Goal: Task Accomplishment & Management: Complete application form

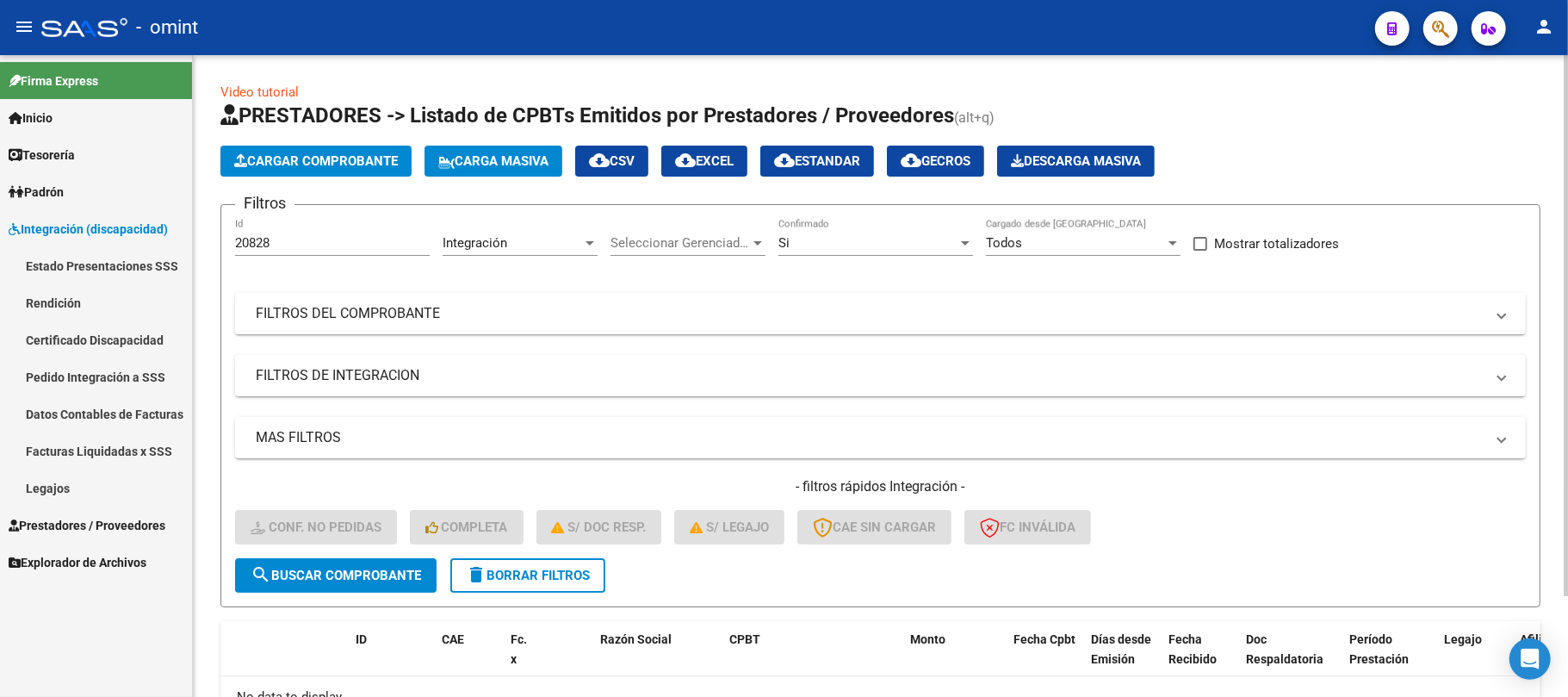
click at [550, 583] on button "delete Borrar Filtros" at bounding box center [528, 575] width 155 height 34
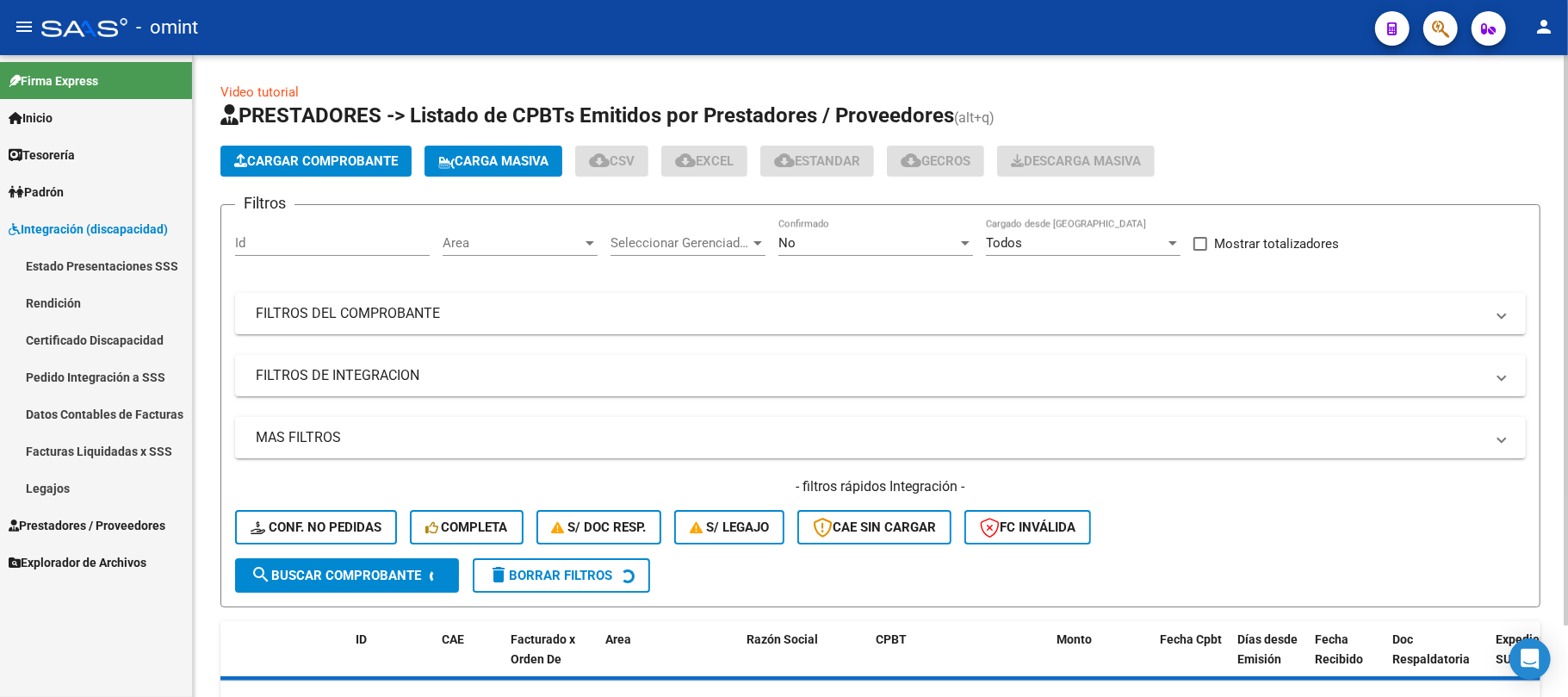
click at [282, 225] on div "Id" at bounding box center [332, 237] width 195 height 37
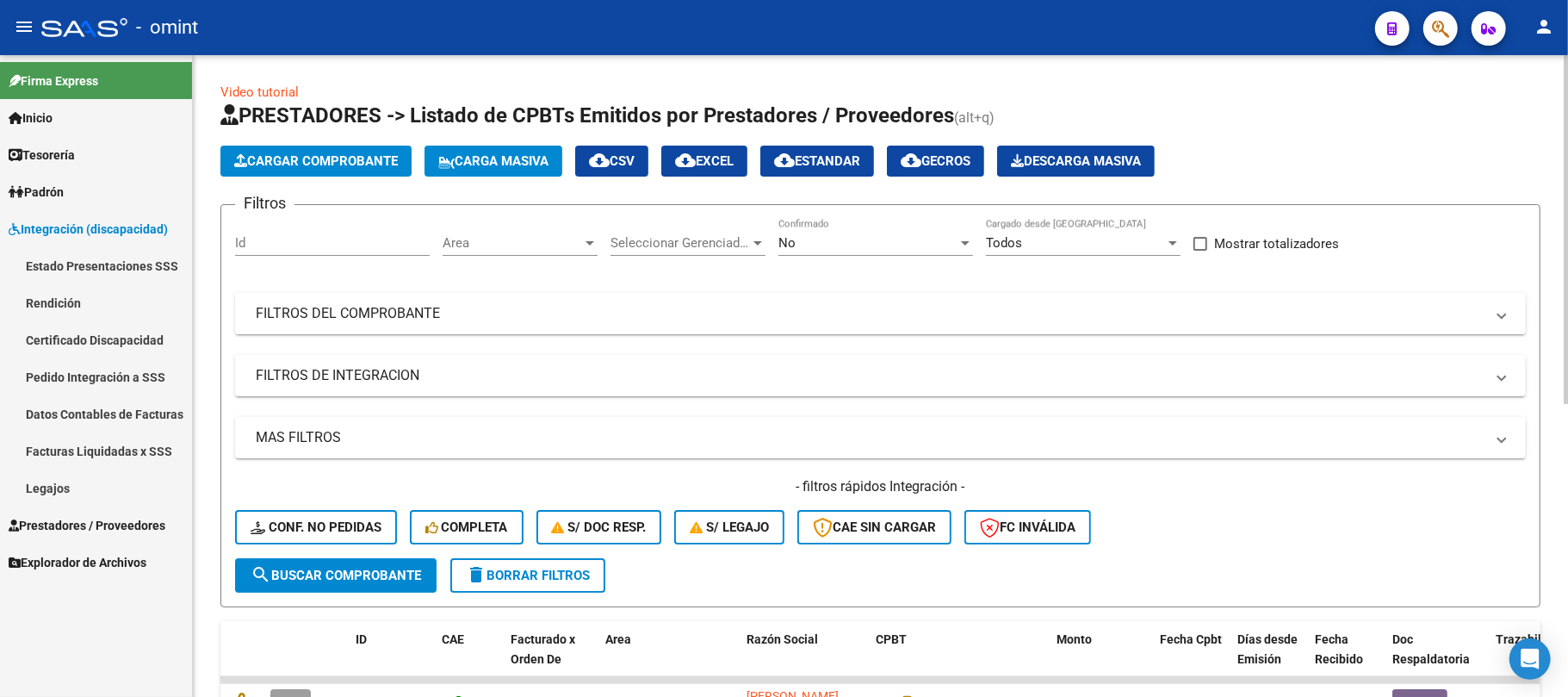
drag, startPoint x: 284, startPoint y: 230, endPoint x: 284, endPoint y: 242, distance: 12.0
click at [284, 236] on div "Id" at bounding box center [332, 237] width 195 height 37
paste input "21332"
type input "21332"
click at [342, 570] on span "search Buscar Comprobante" at bounding box center [335, 575] width 171 height 15
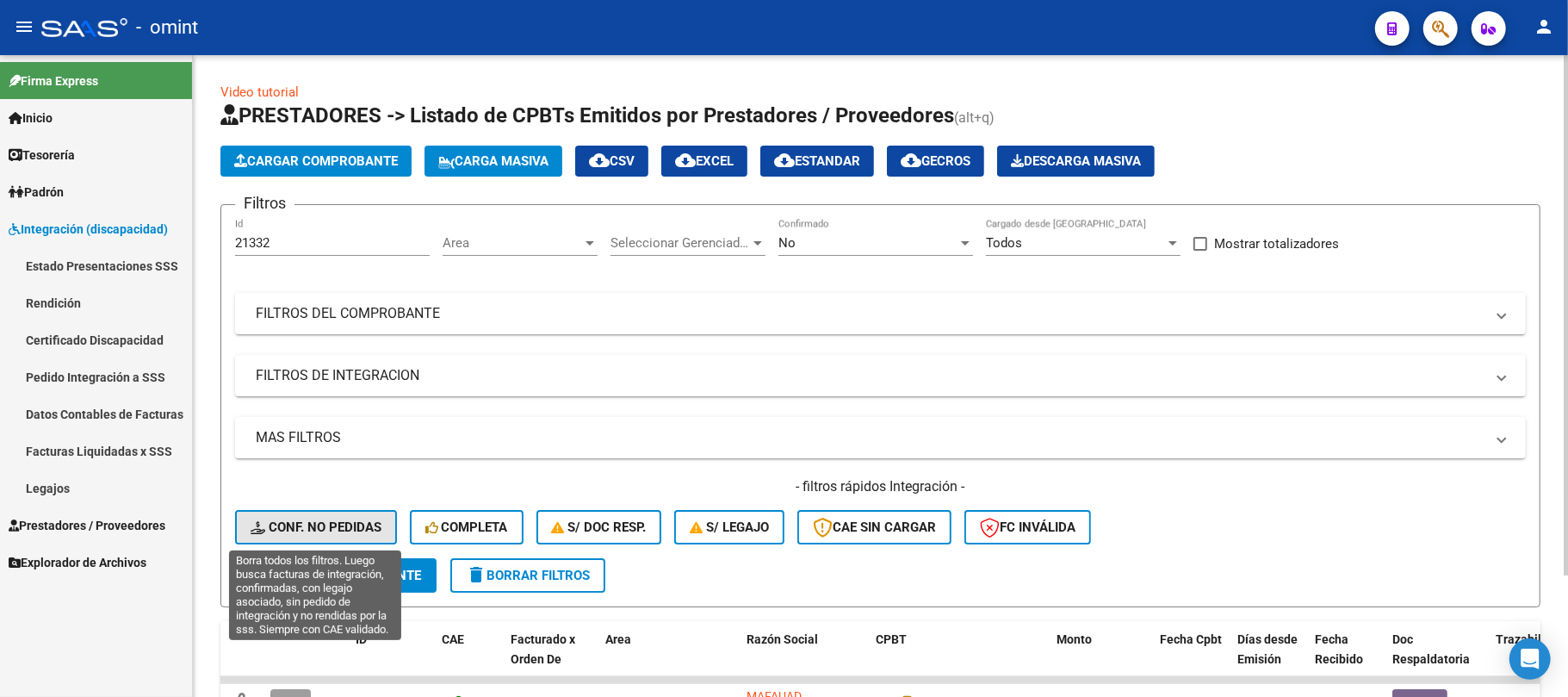
click at [305, 524] on span "Conf. no pedidas" at bounding box center [315, 527] width 131 height 15
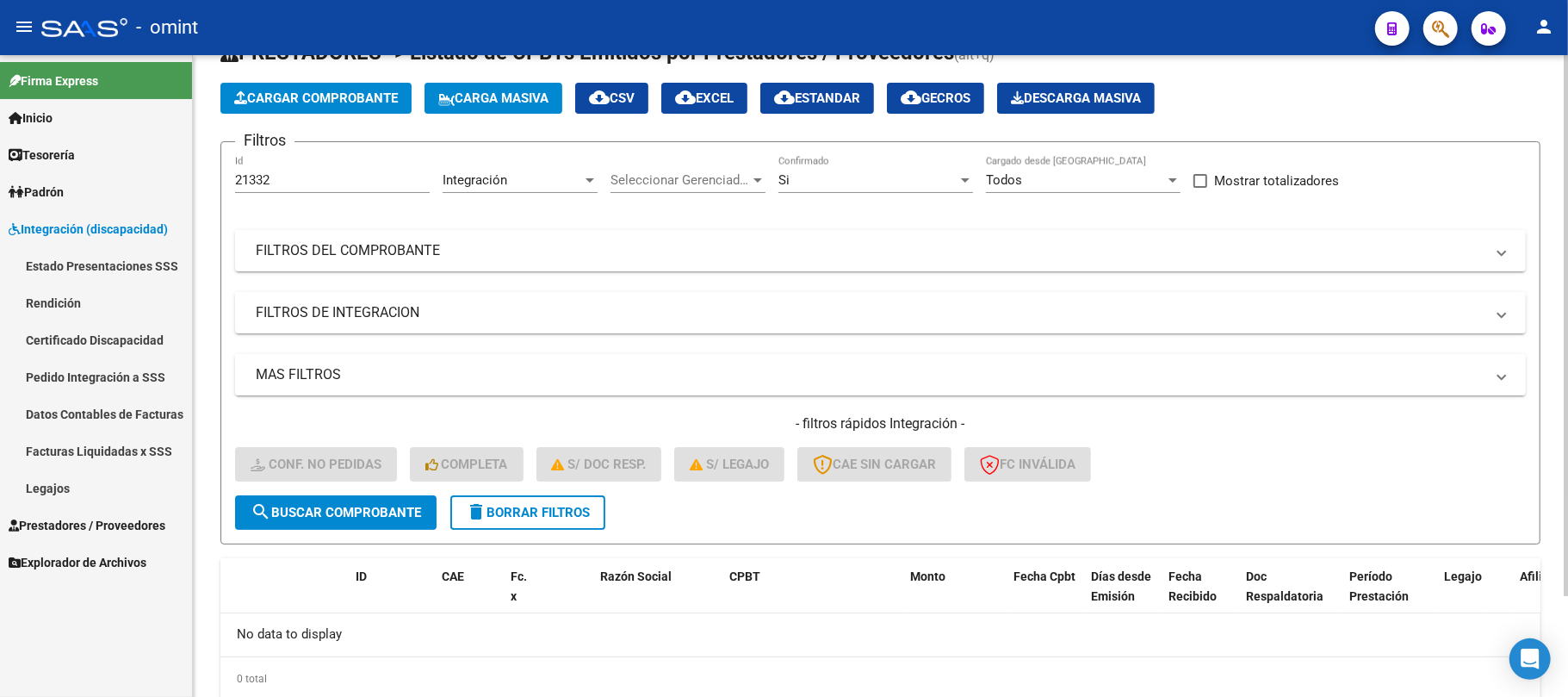
scroll to position [119, 0]
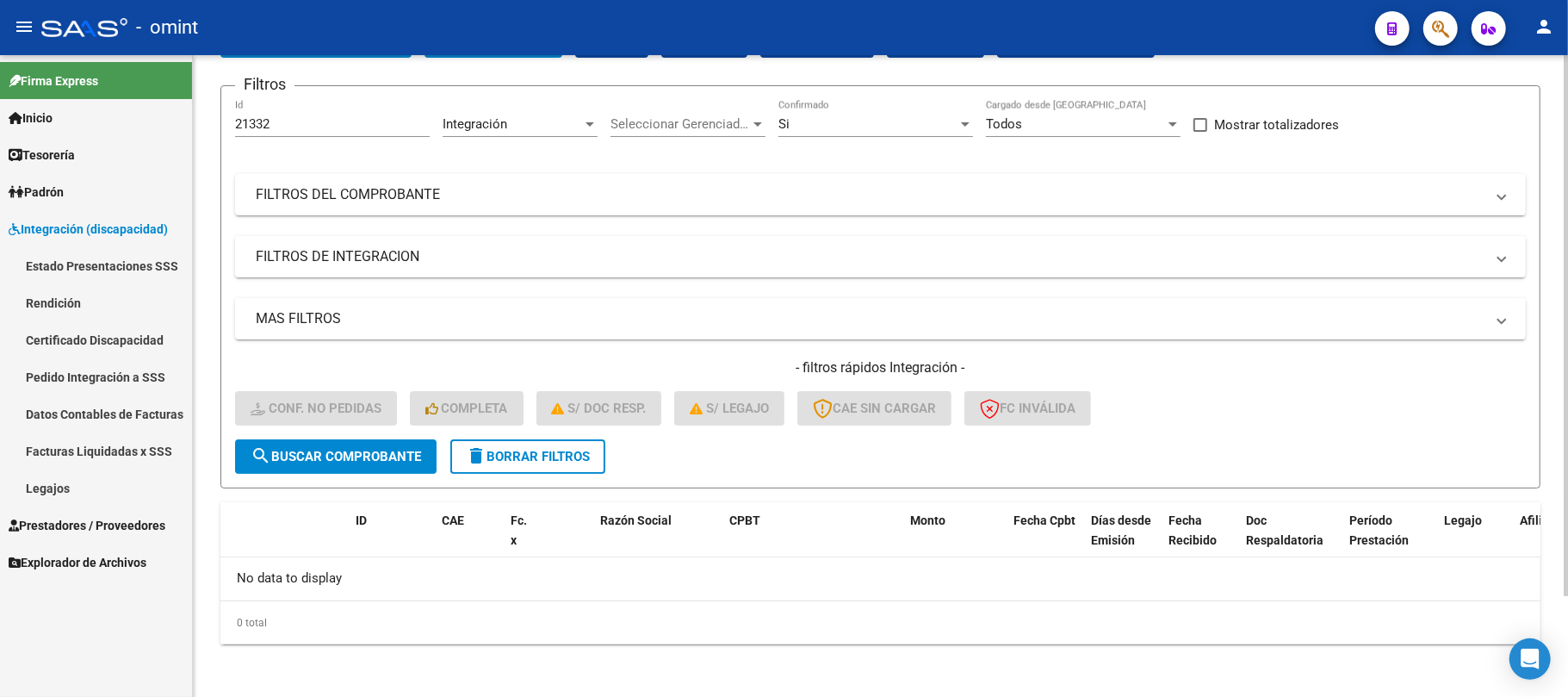
click at [518, 453] on span "delete Borrar Filtros" at bounding box center [527, 456] width 124 height 15
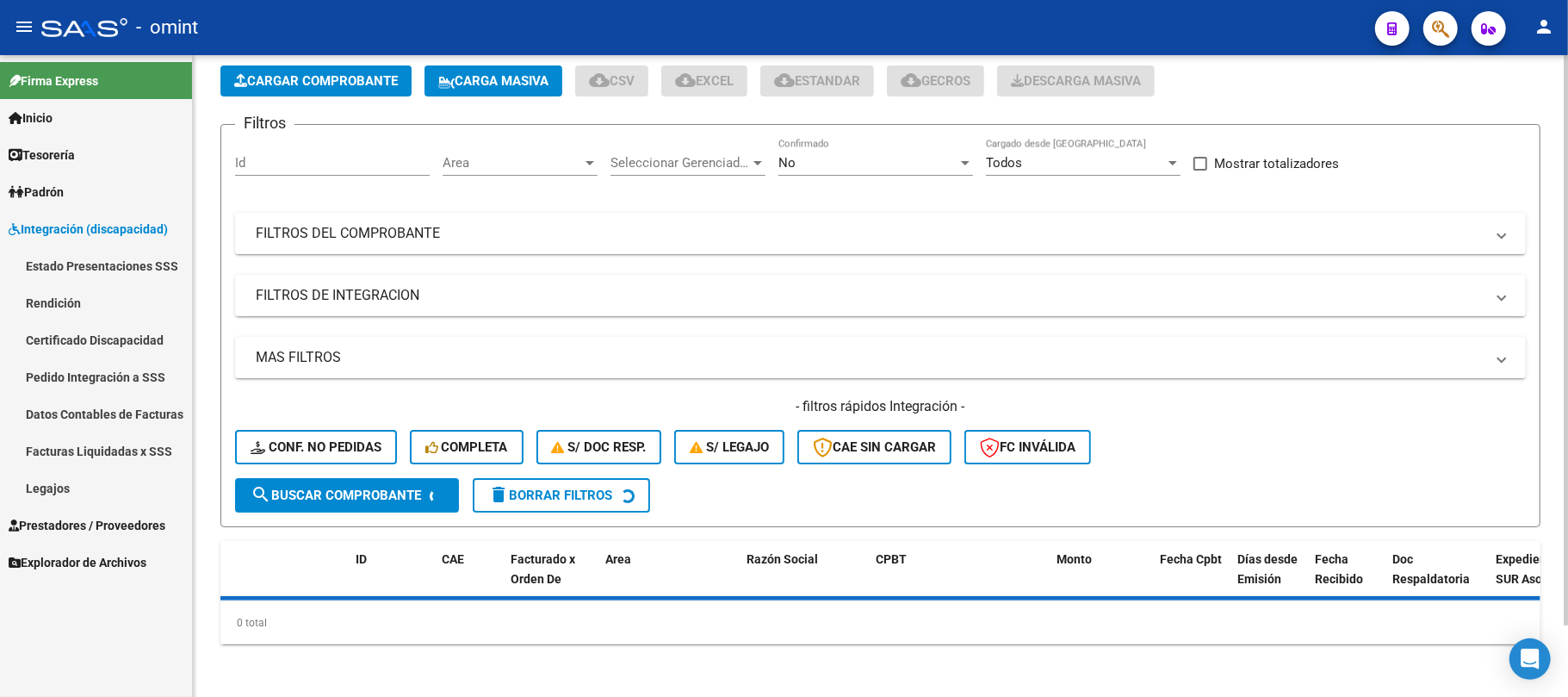
click at [326, 166] on div "Filtros Id Area Area Seleccionar Gerenciador Seleccionar Gerenciador No Confirm…" at bounding box center [880, 308] width 1291 height 339
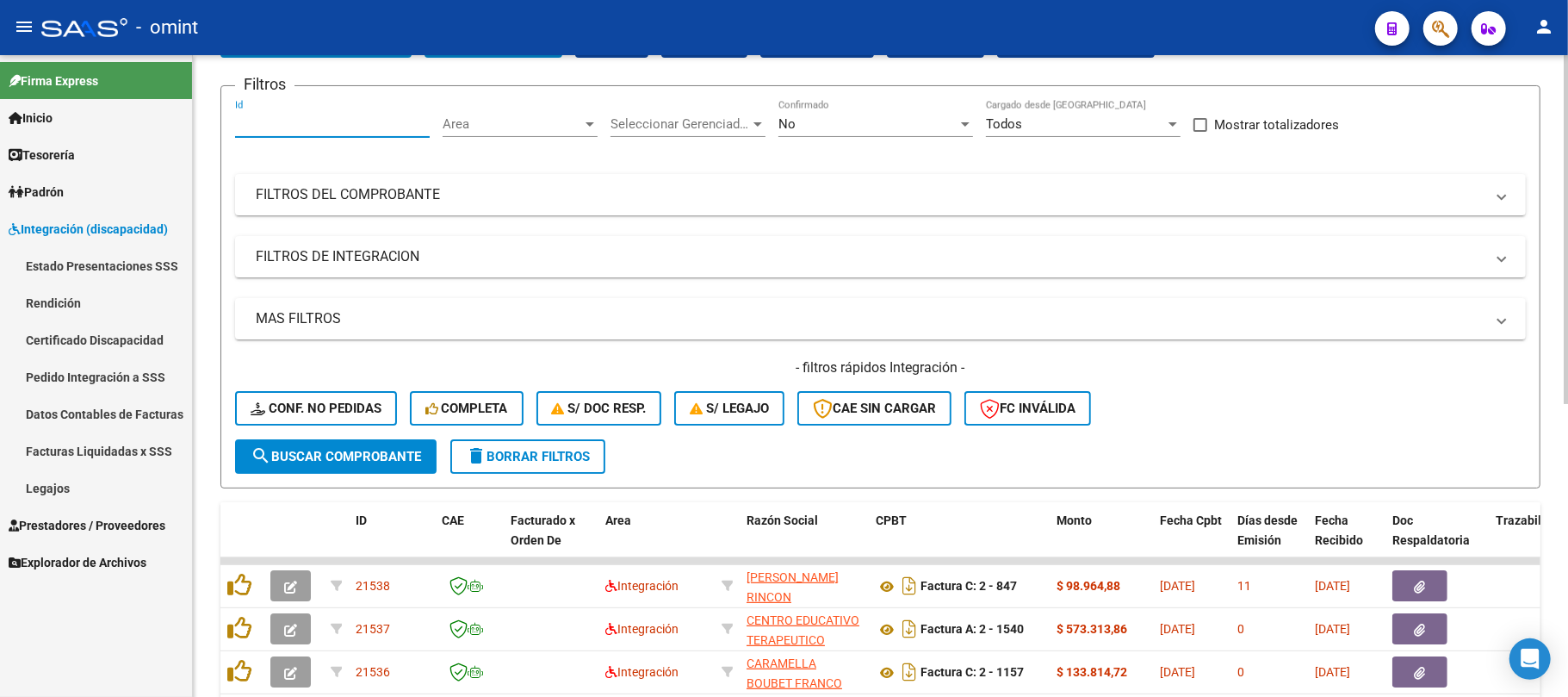
click at [291, 128] on input "Id" at bounding box center [332, 124] width 195 height 15
paste input "21332"
type input "21332"
click at [351, 439] on button "search Buscar Comprobante" at bounding box center [335, 456] width 201 height 34
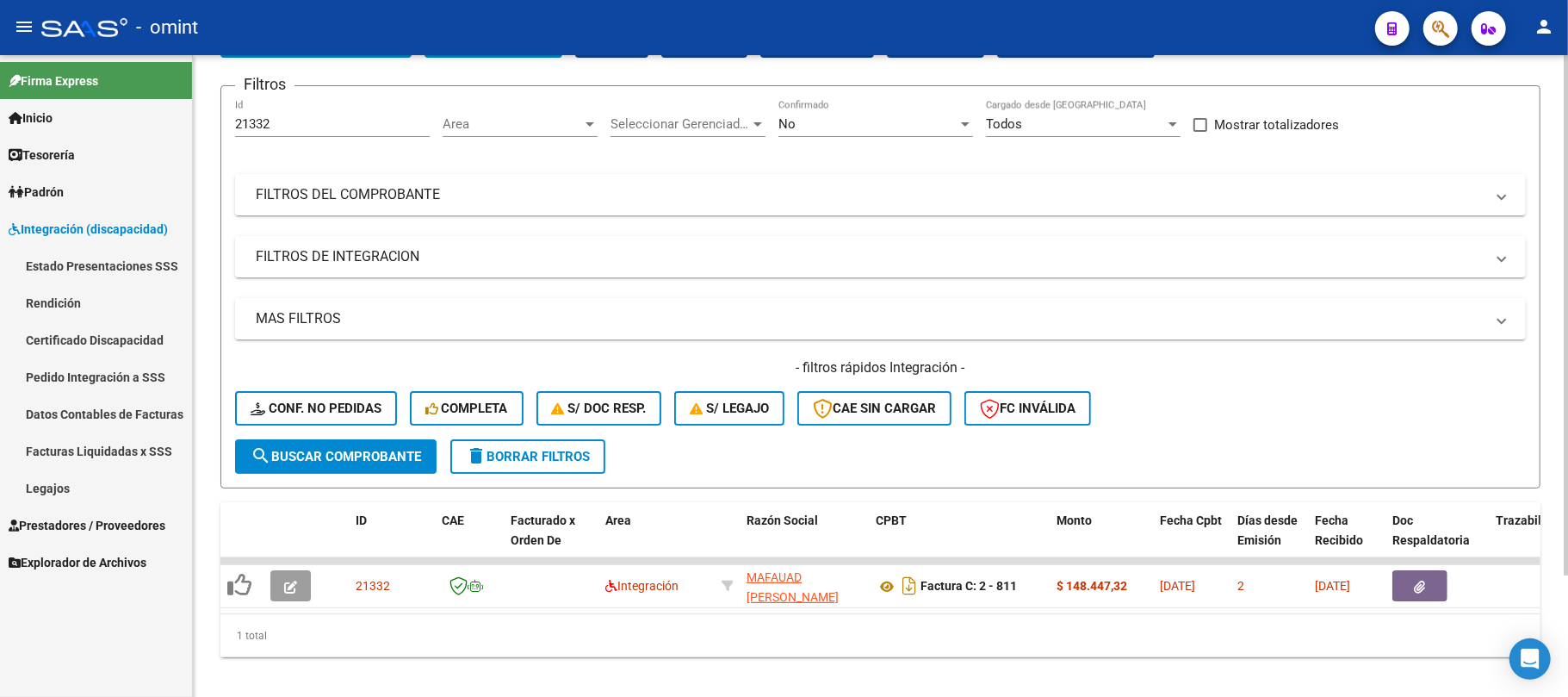
scroll to position [150, 0]
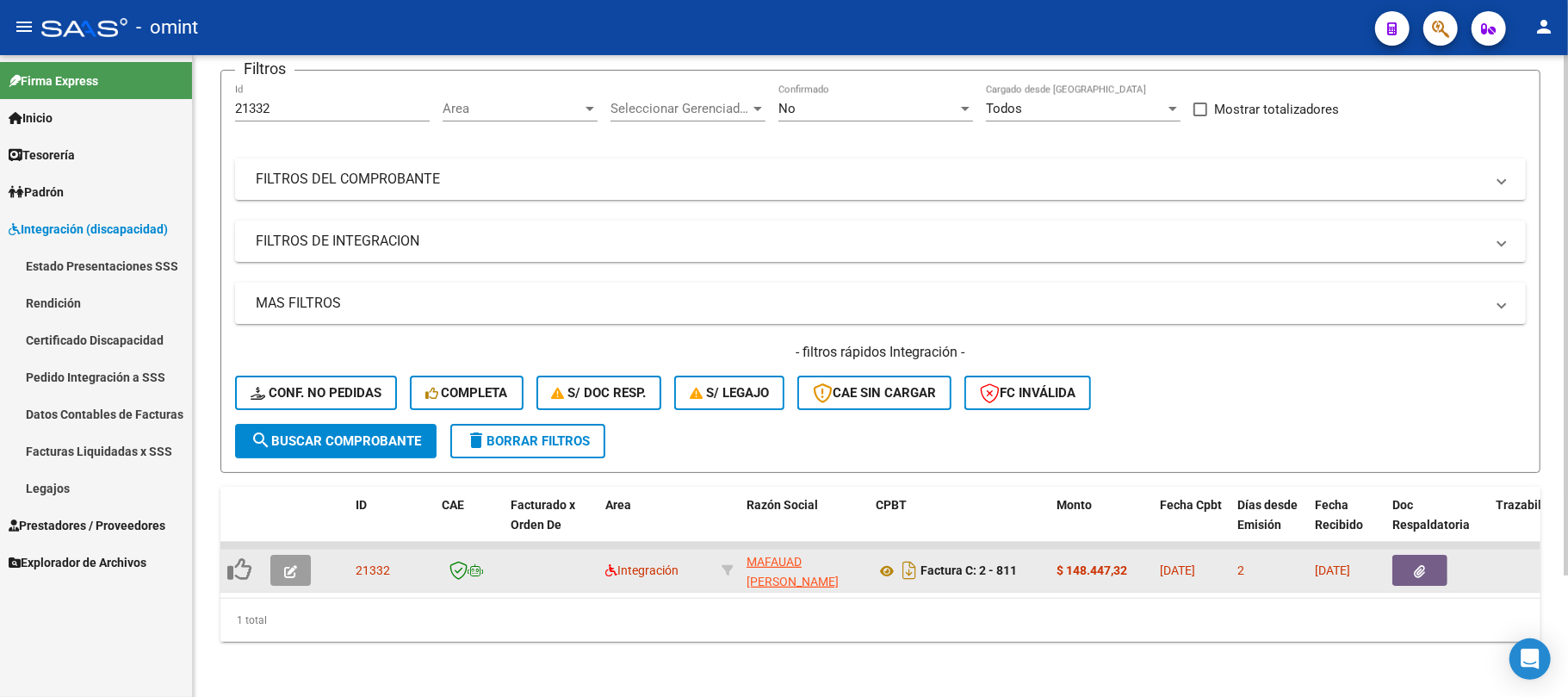
click at [304, 554] on button "button" at bounding box center [290, 570] width 41 height 31
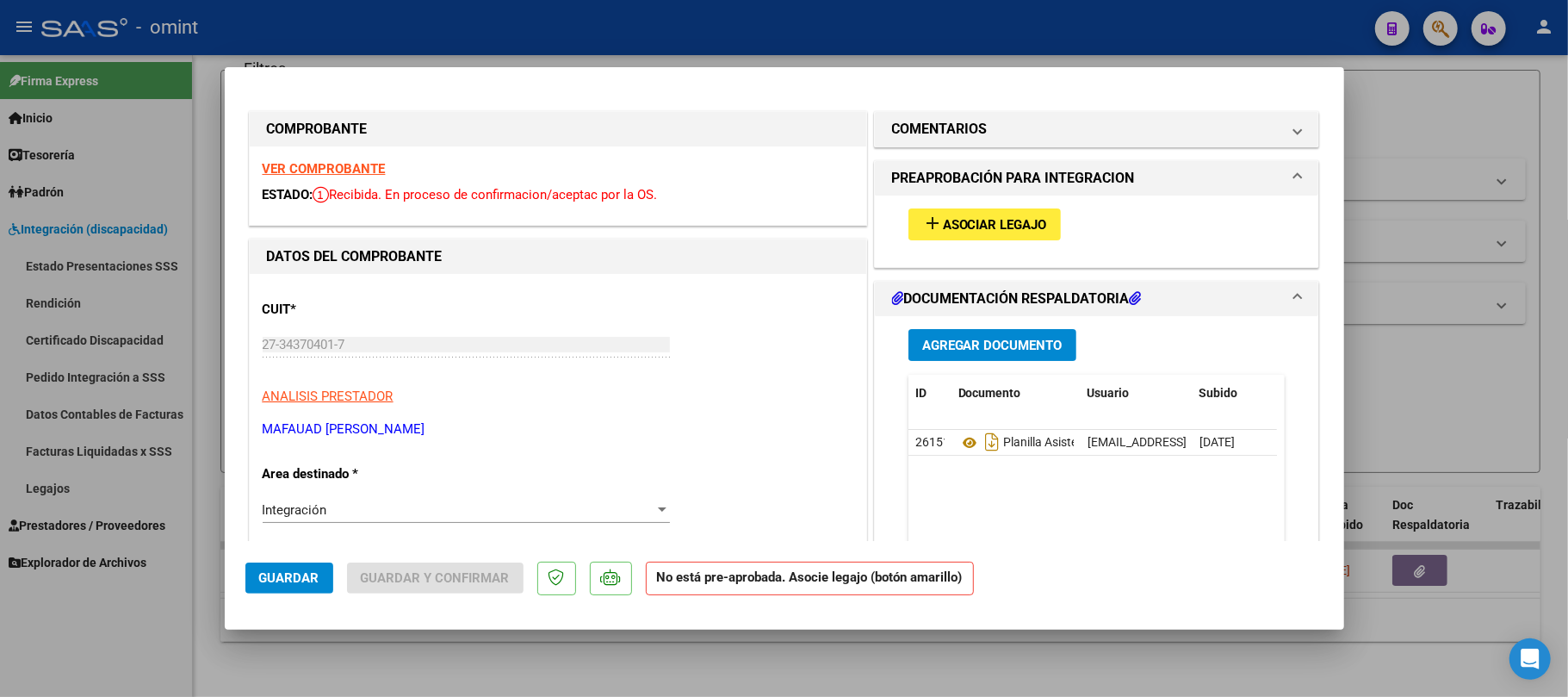
click at [930, 226] on mat-icon "add" at bounding box center [932, 223] width 21 height 21
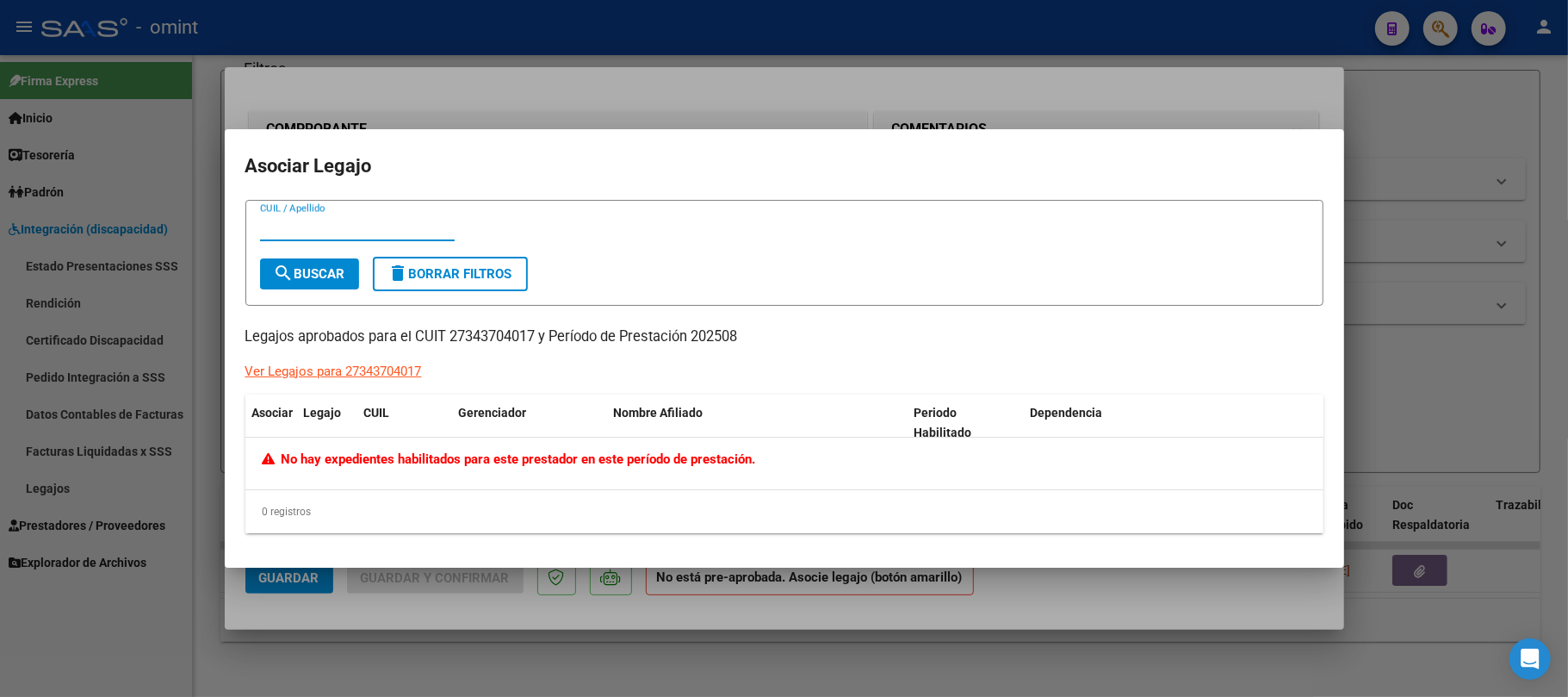
click at [448, 91] on div at bounding box center [784, 348] width 1568 height 697
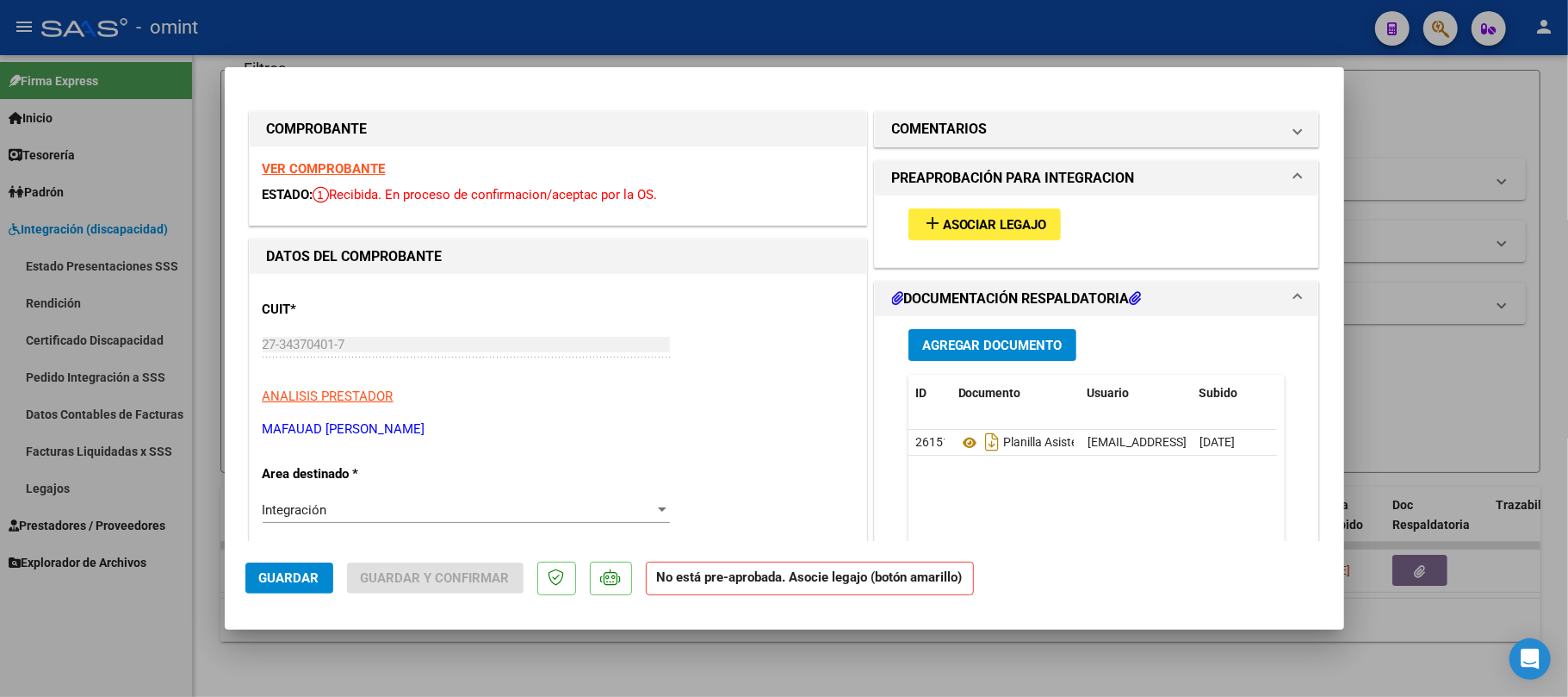
click at [342, 171] on strong "VER COMPROBANTE" at bounding box center [324, 168] width 123 height 15
click at [683, 8] on div at bounding box center [784, 348] width 1568 height 697
type input "$ 0,00"
